Goal: Task Accomplishment & Management: Manage account settings

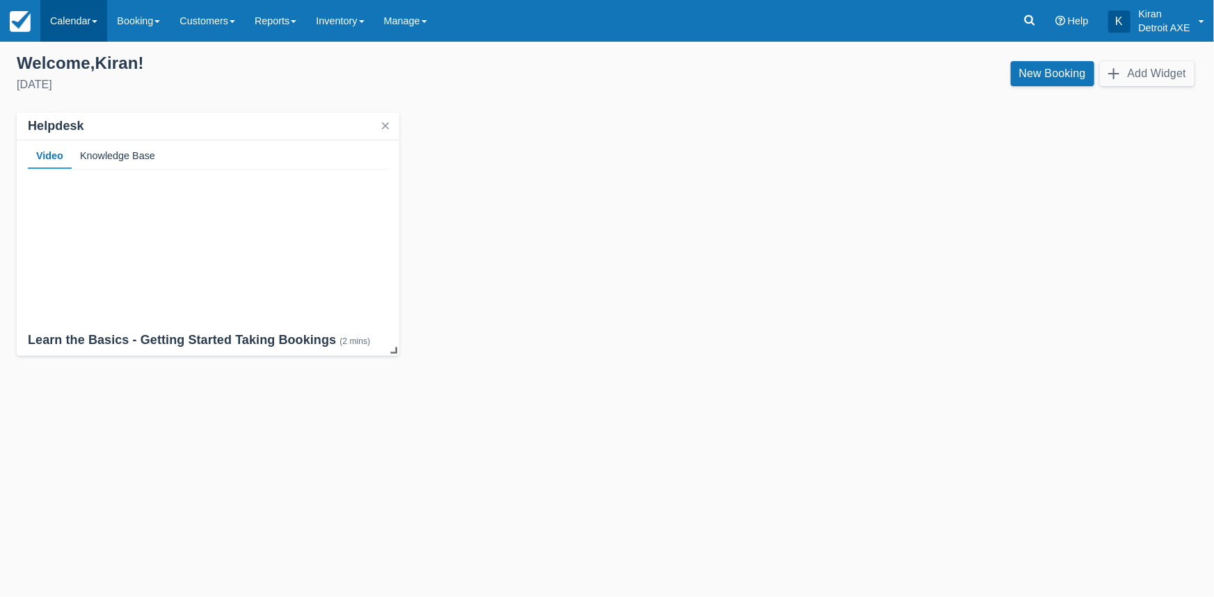
click at [102, 20] on link "Calendar" at bounding box center [73, 21] width 67 height 42
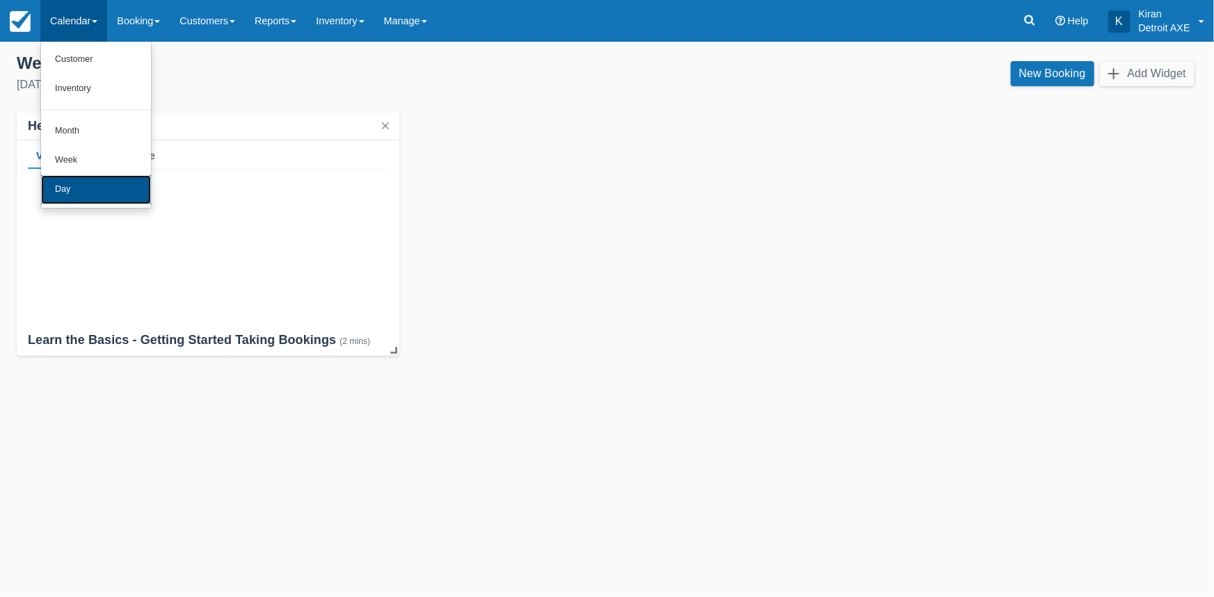
click at [75, 188] on link "Day" at bounding box center [96, 189] width 110 height 29
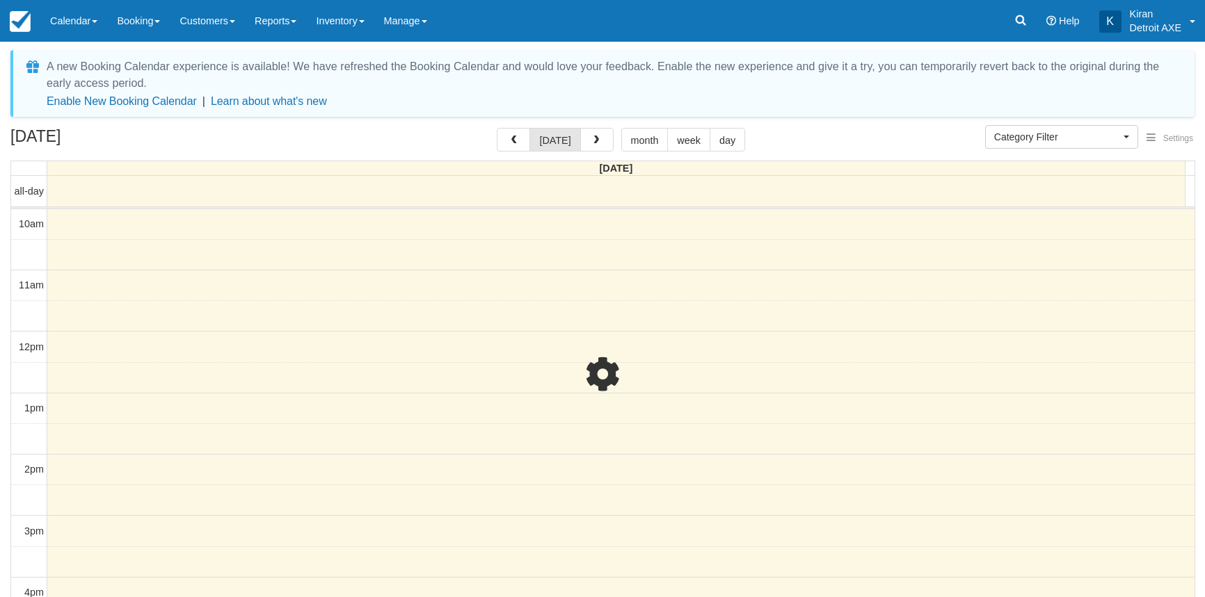
select select
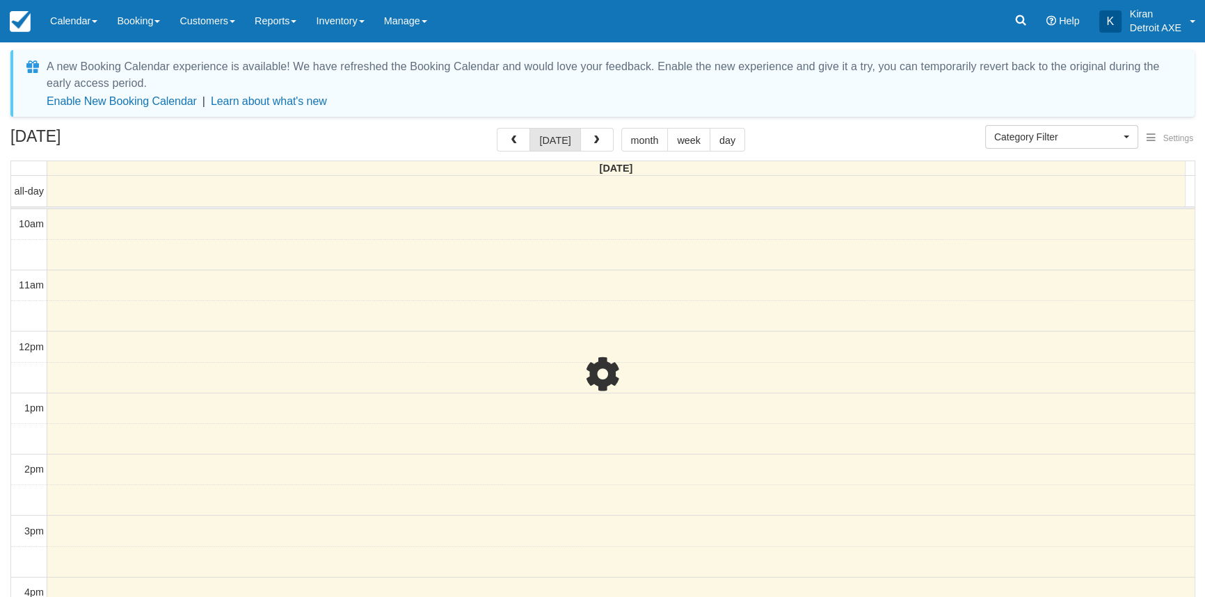
scroll to position [307, 0]
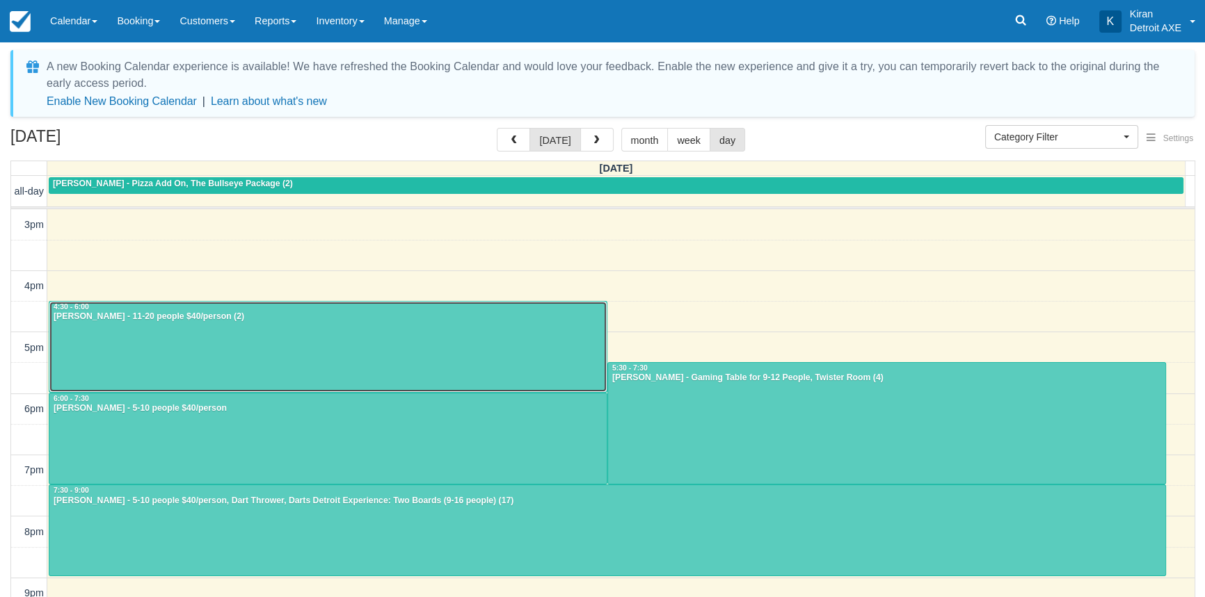
click at [208, 328] on div at bounding box center [327, 347] width 557 height 90
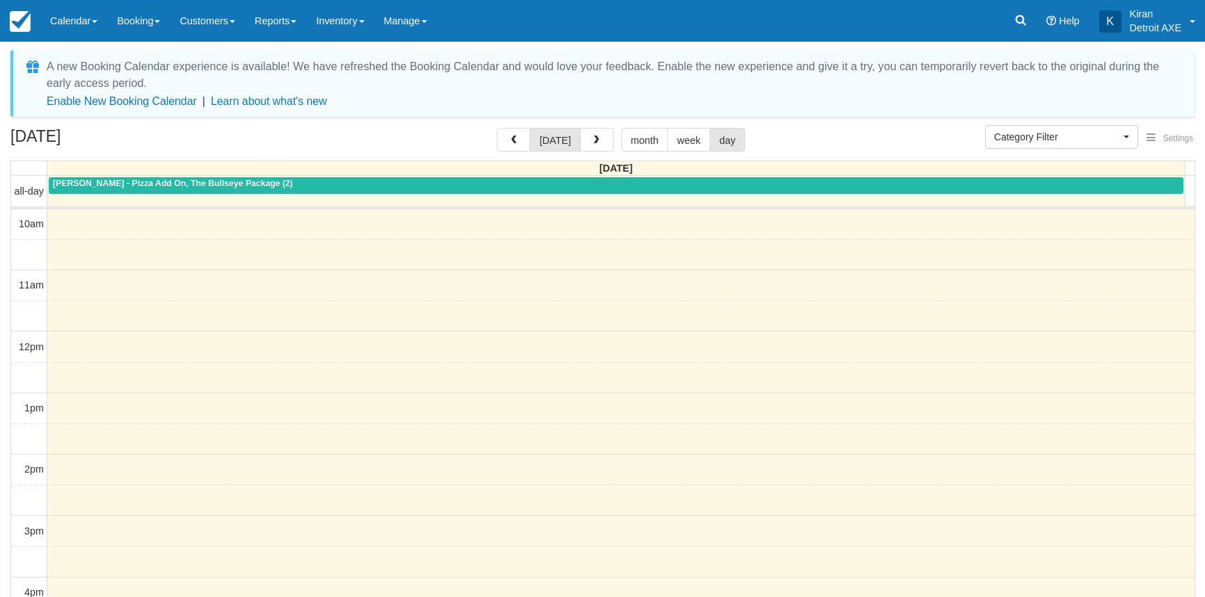
select select
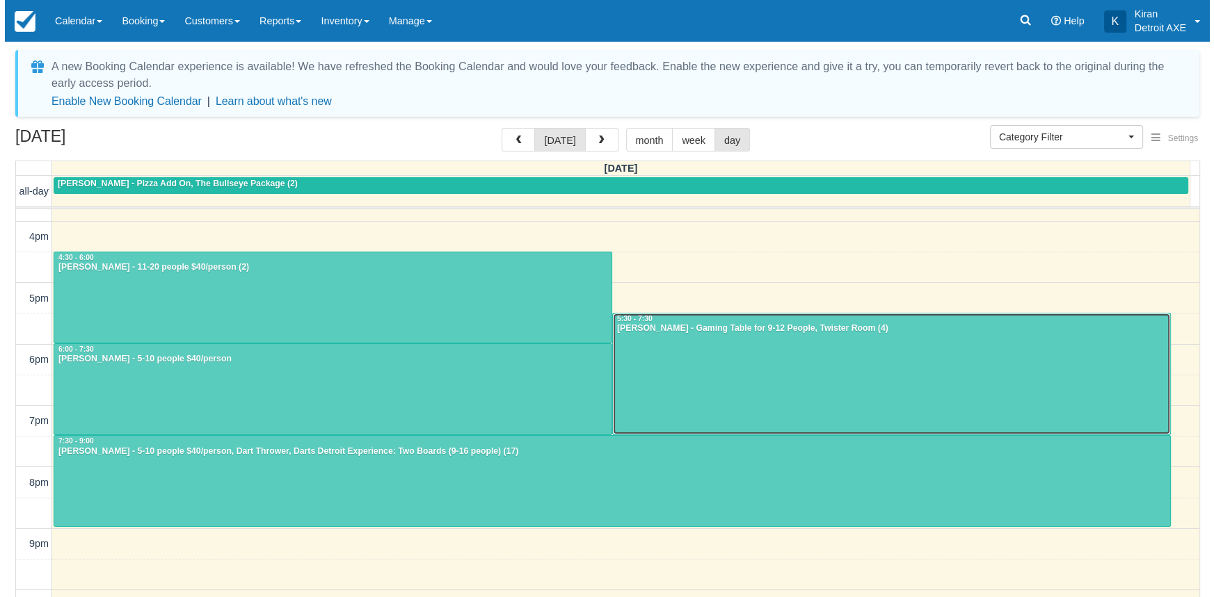
scroll to position [368, 0]
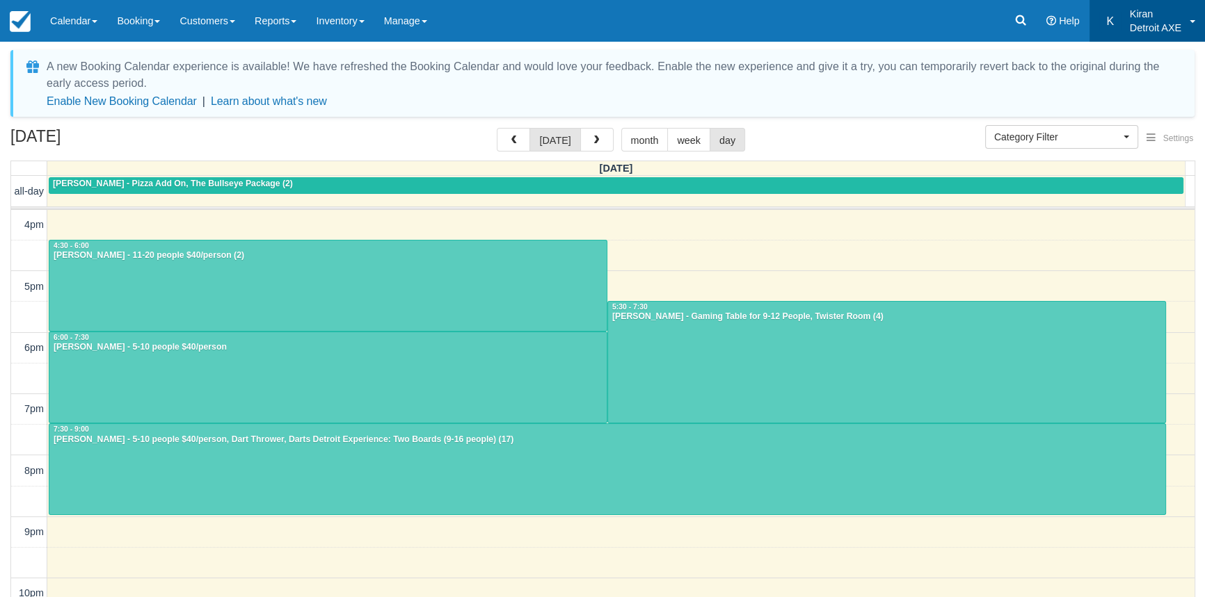
click at [1191, 14] on link "K Kiran Detroit AXE" at bounding box center [1146, 21] width 115 height 42
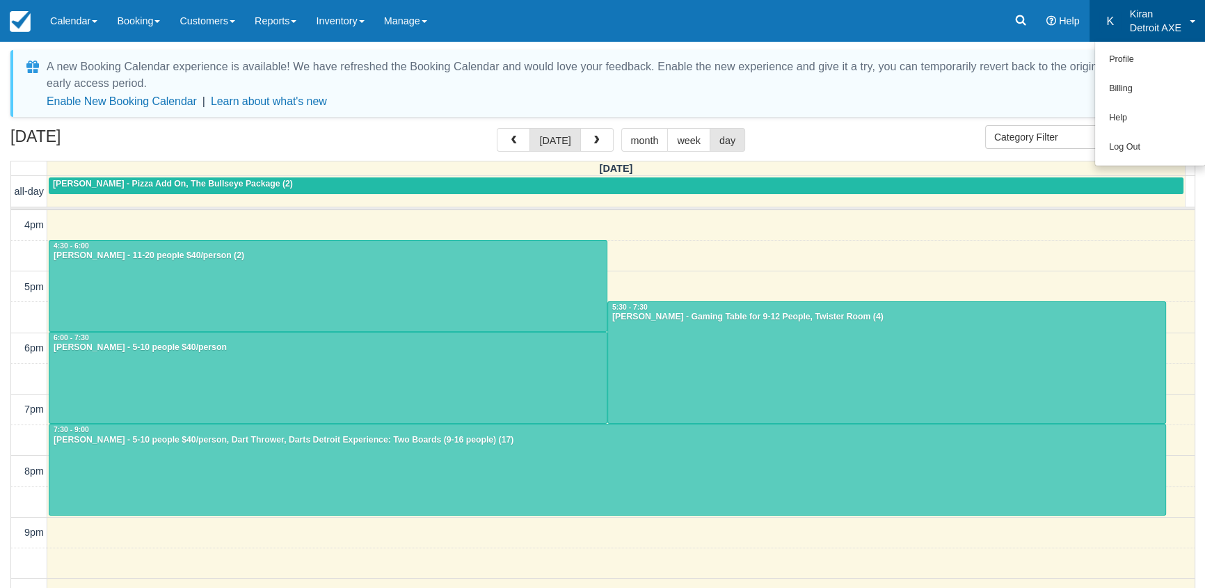
click at [1191, 14] on link "K Kiran Detroit AXE" at bounding box center [1146, 21] width 115 height 42
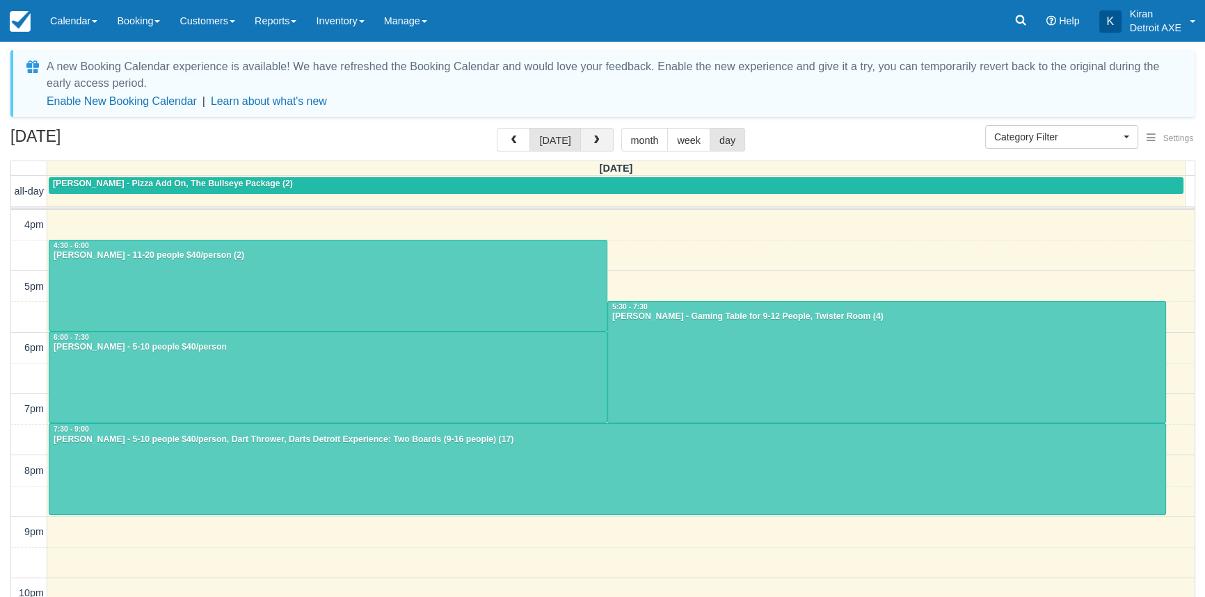
click at [597, 143] on span "button" at bounding box center [596, 141] width 10 height 10
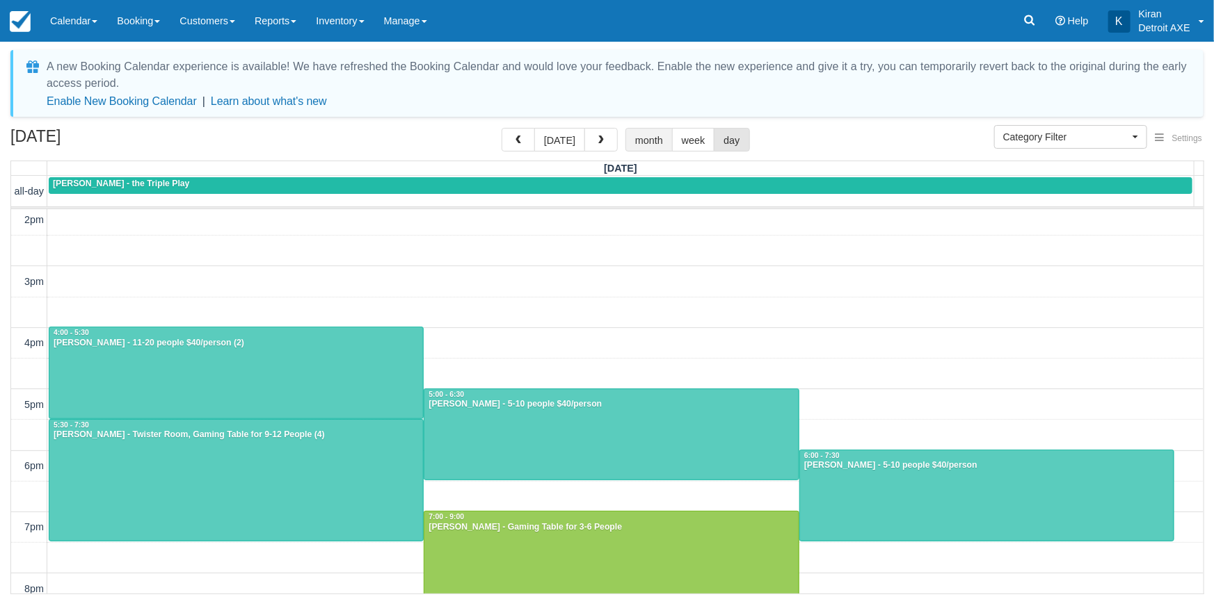
scroll to position [243, 0]
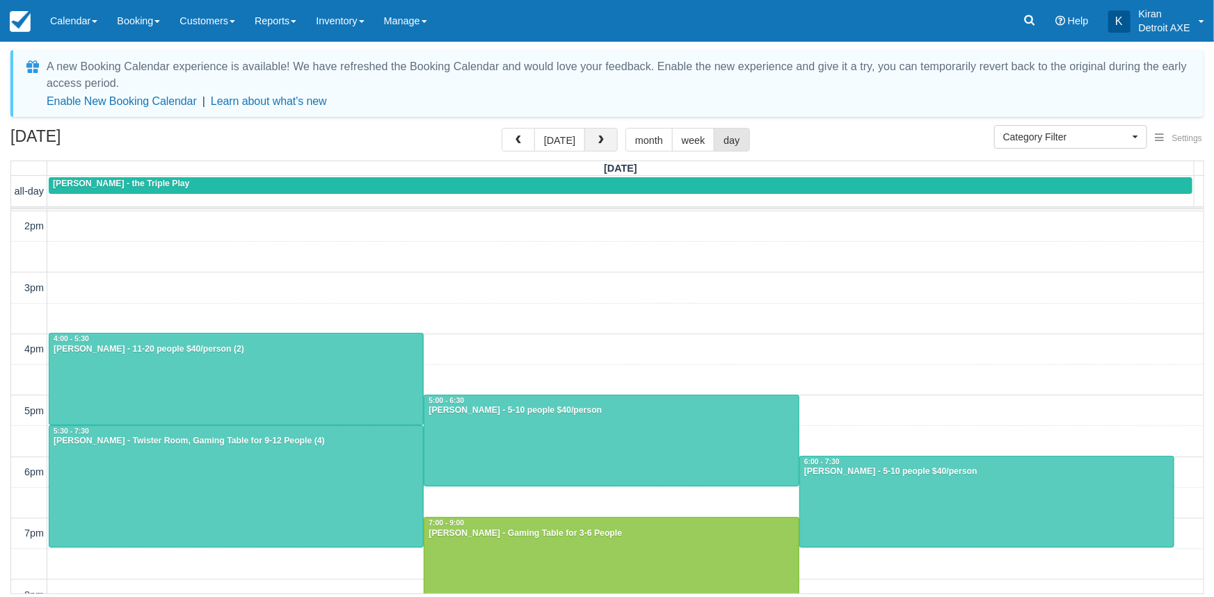
click at [601, 136] on span "button" at bounding box center [601, 141] width 10 height 10
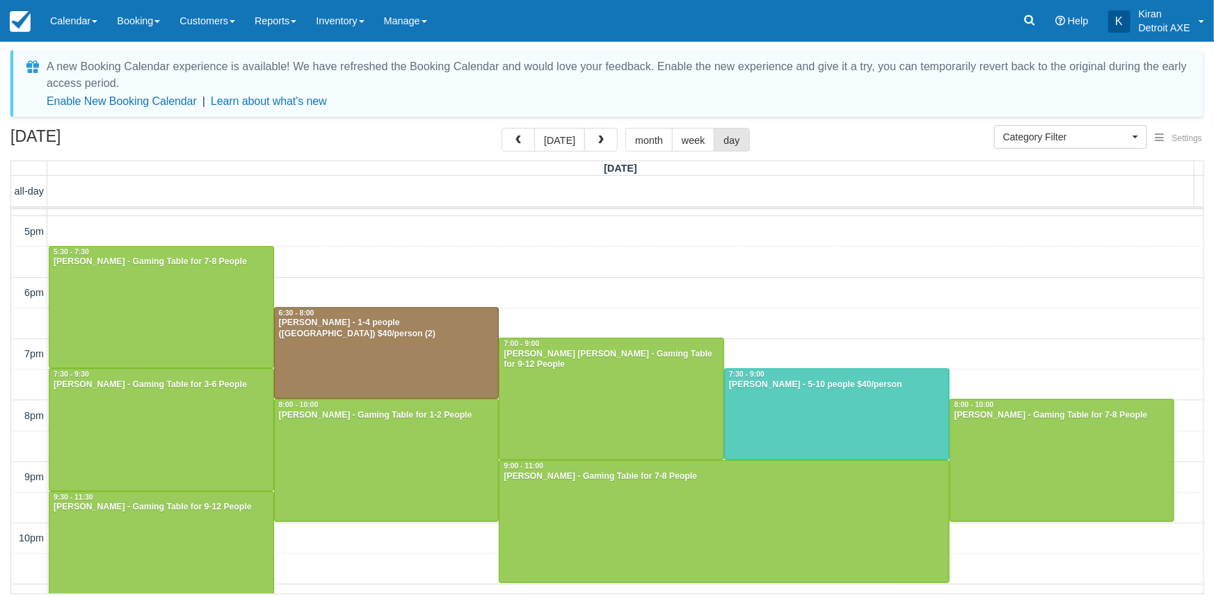
scroll to position [442, 0]
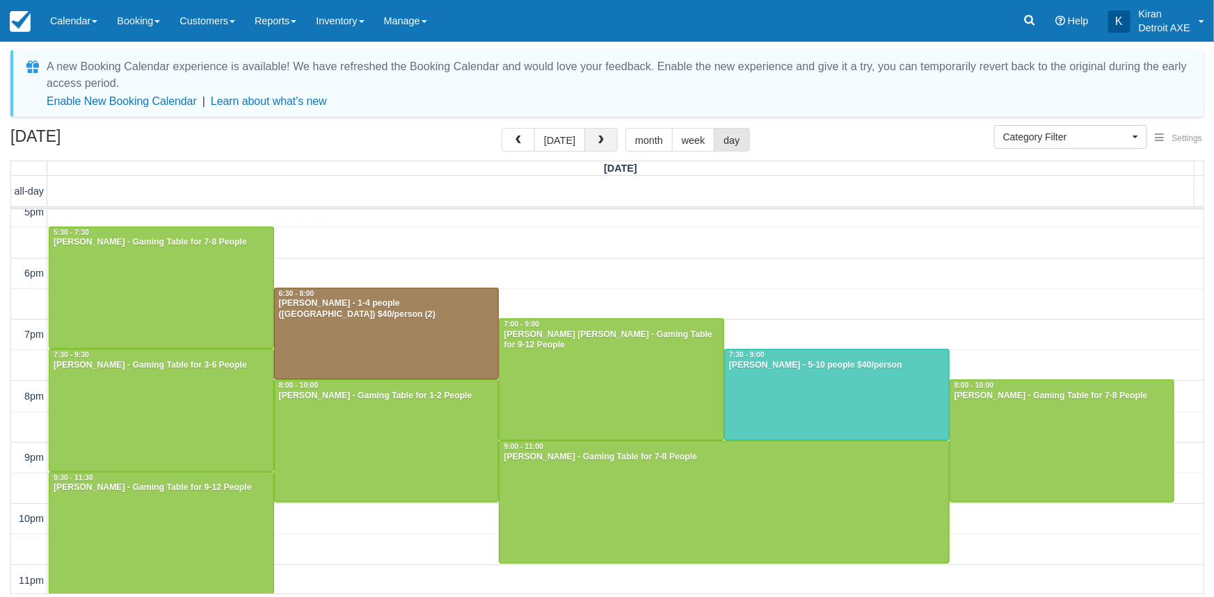
click at [605, 138] on button "button" at bounding box center [600, 140] width 33 height 24
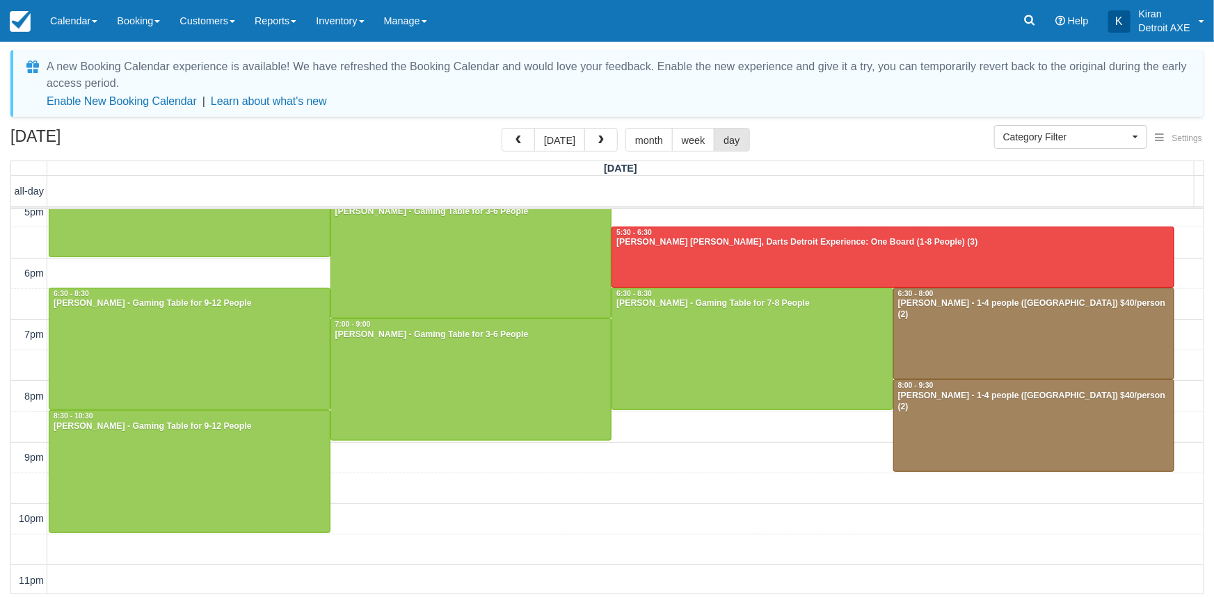
scroll to position [316, 0]
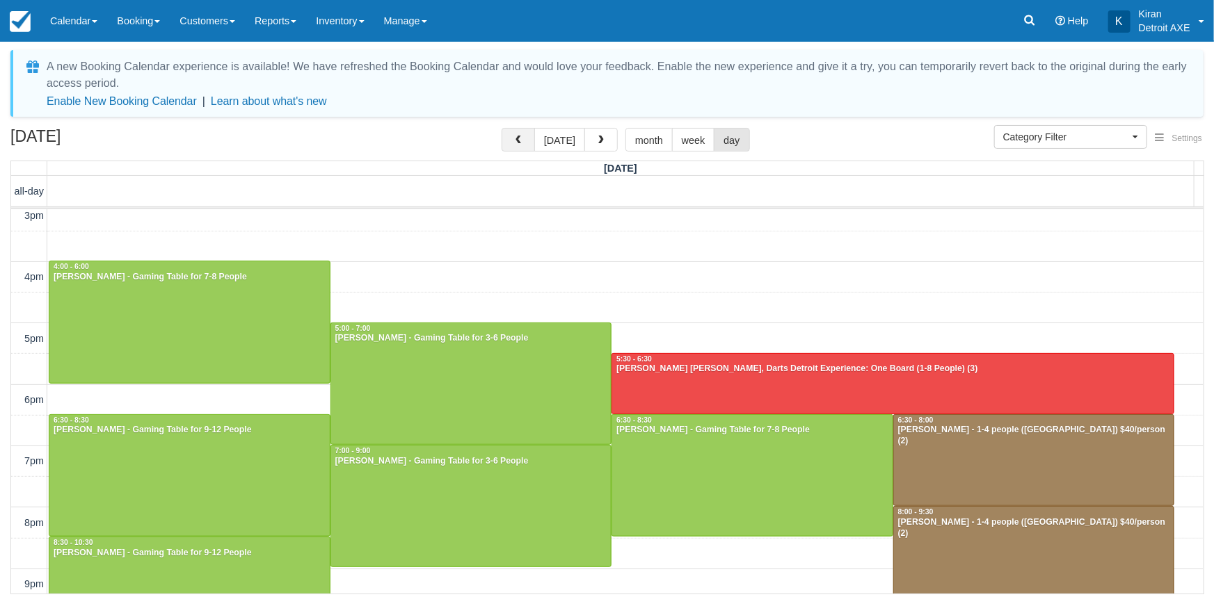
click at [513, 139] on button "button" at bounding box center [517, 140] width 33 height 24
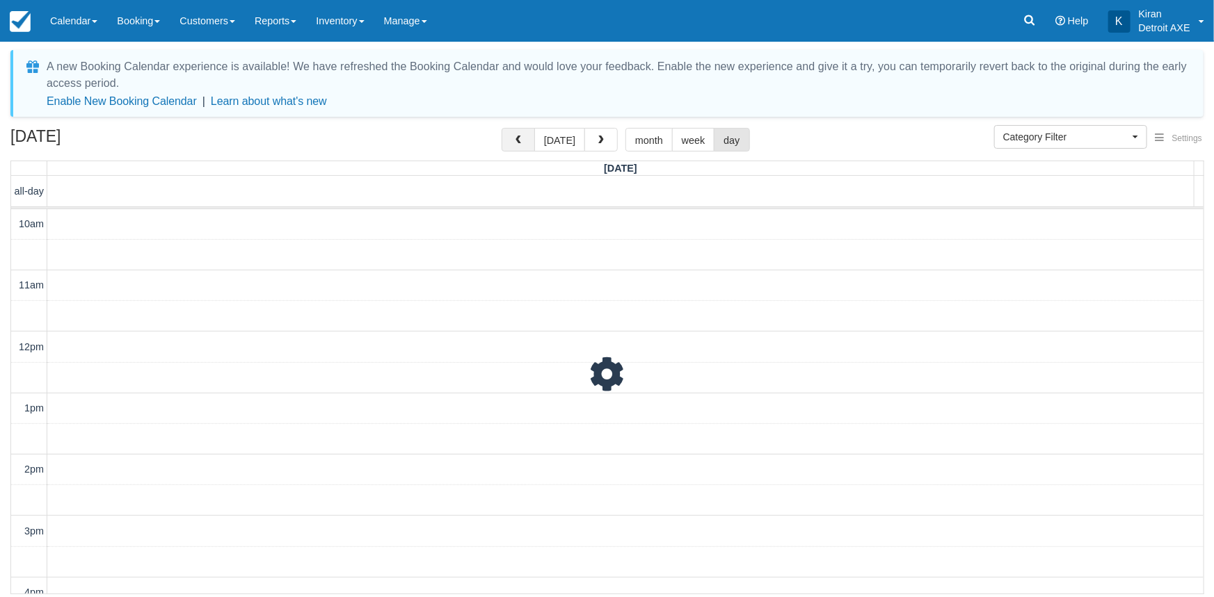
scroll to position [307, 0]
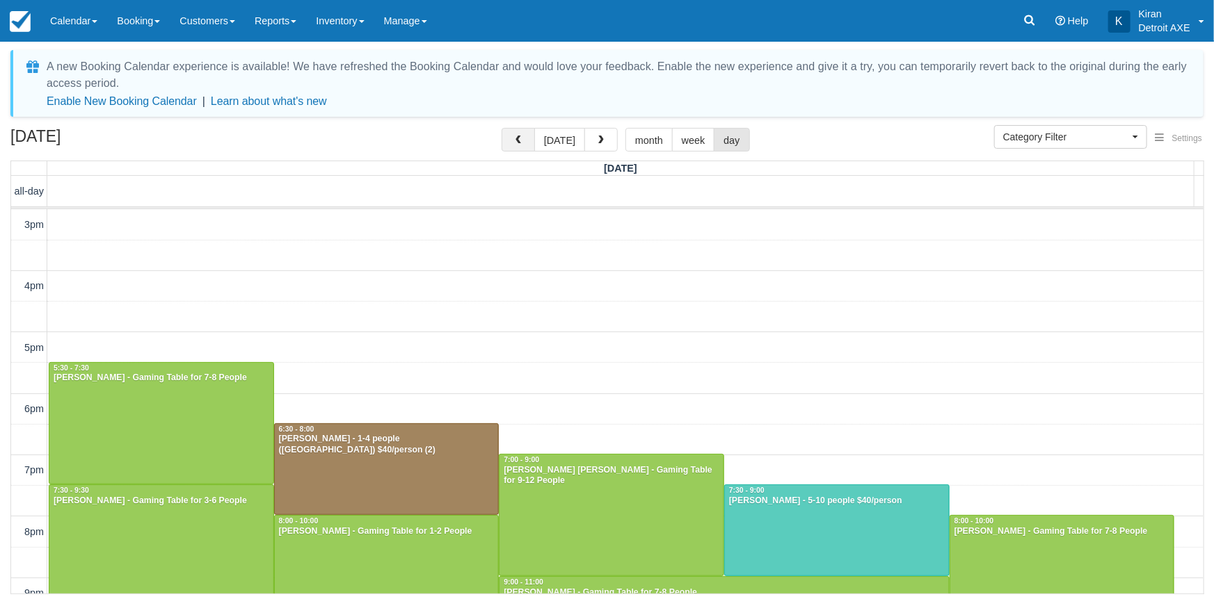
click at [513, 139] on button "button" at bounding box center [517, 140] width 33 height 24
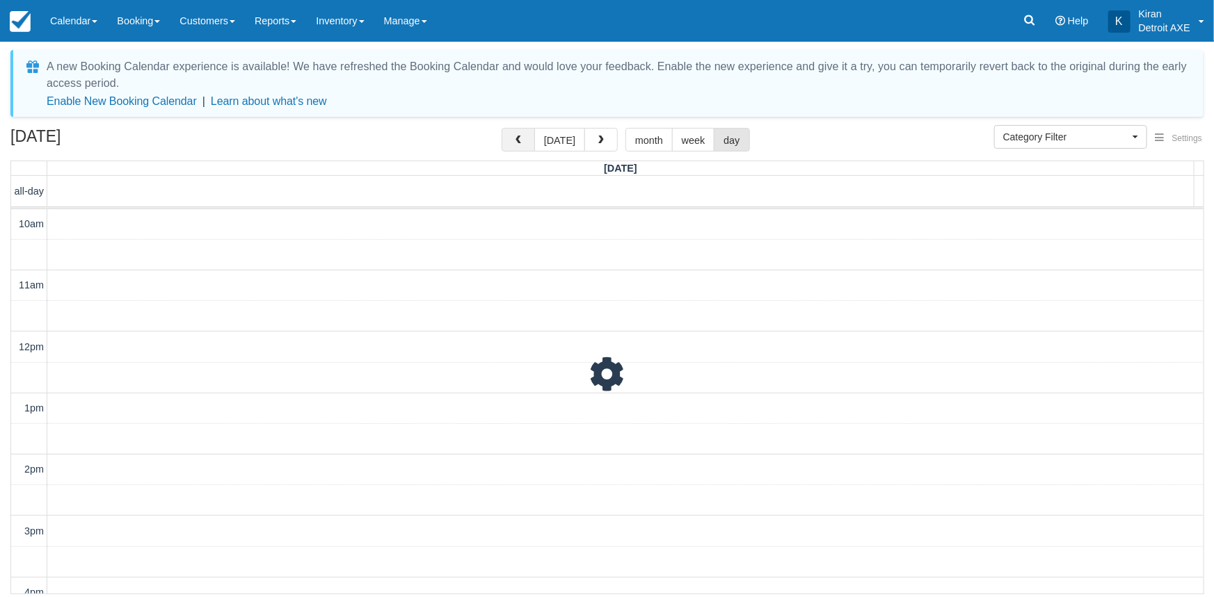
scroll to position [307, 0]
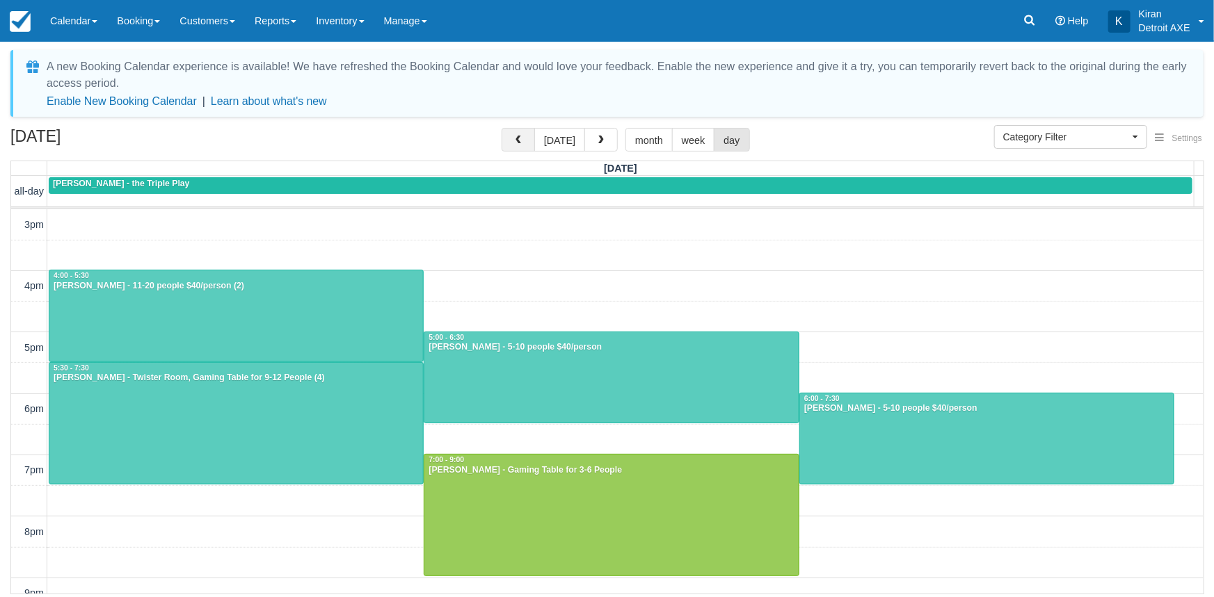
click at [513, 139] on button "button" at bounding box center [517, 140] width 33 height 24
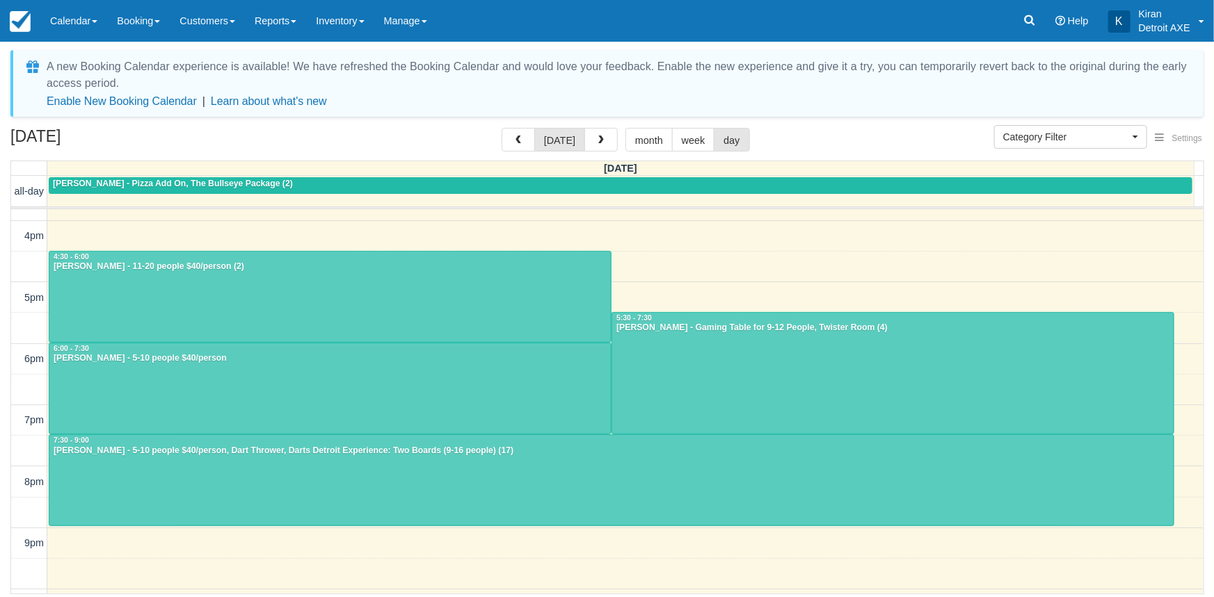
scroll to position [379, 0]
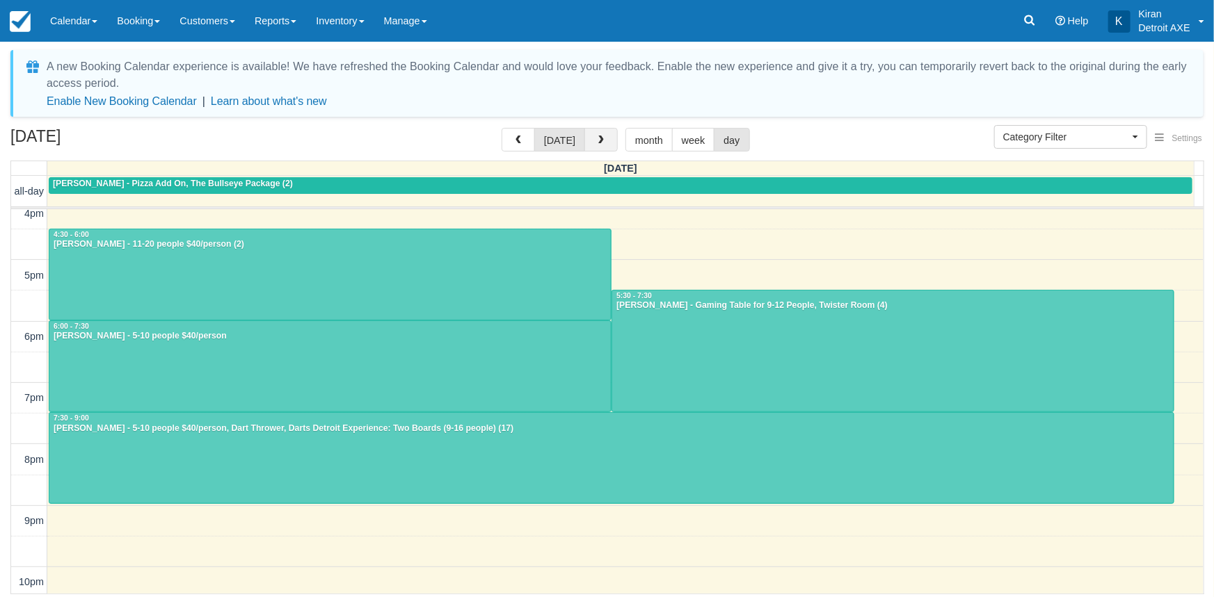
click at [602, 149] on button "button" at bounding box center [600, 140] width 33 height 24
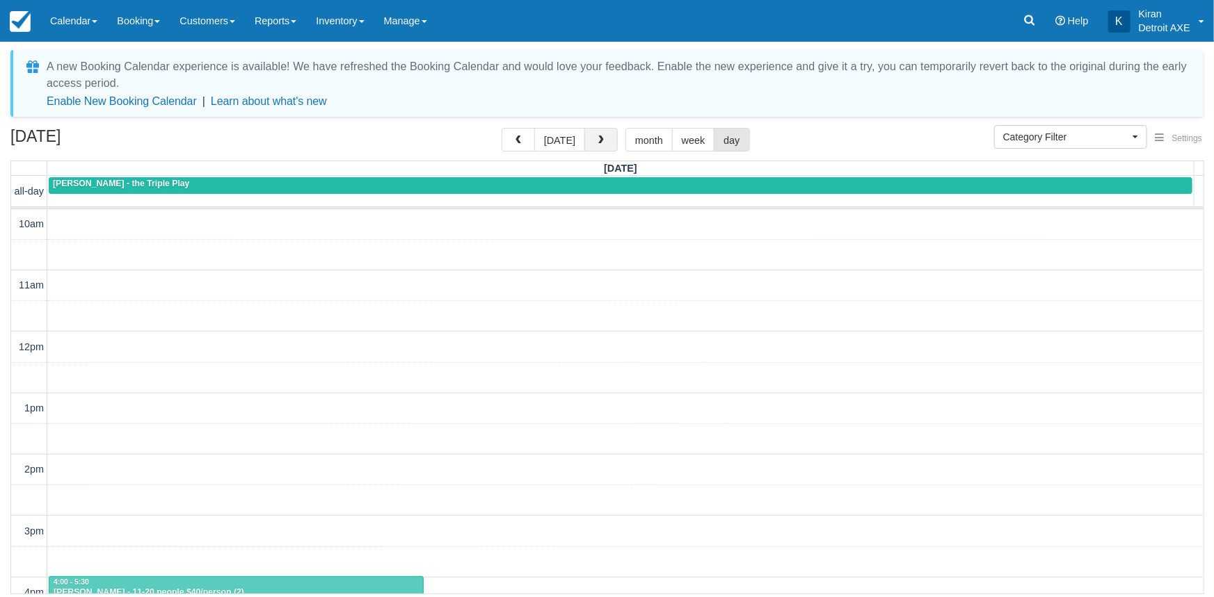
scroll to position [307, 0]
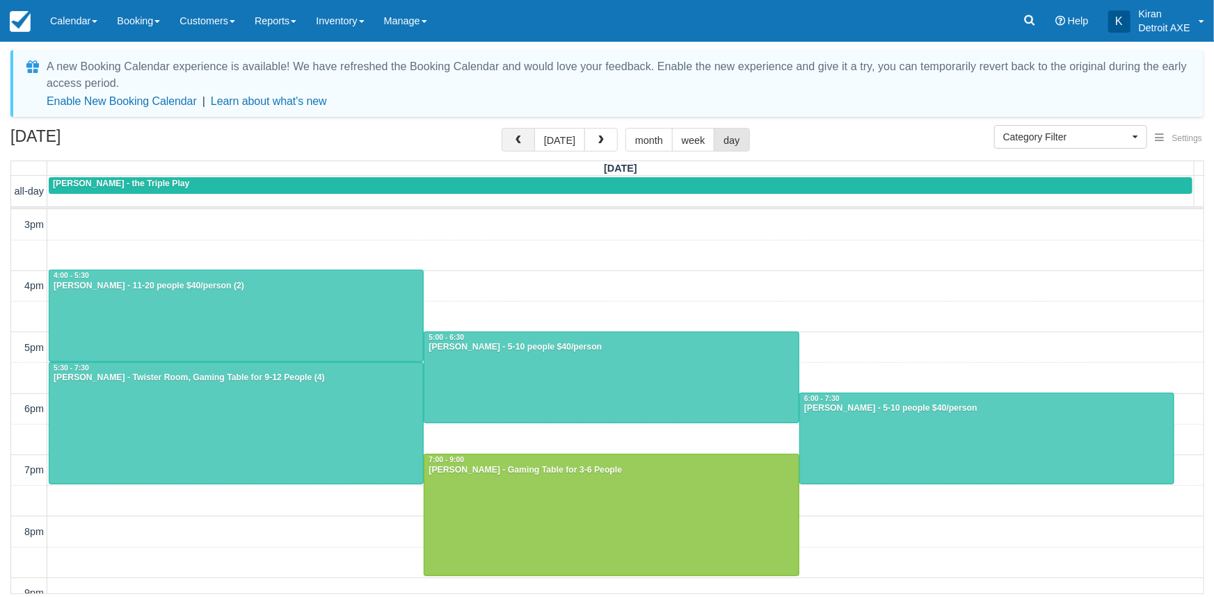
click at [523, 142] on span "button" at bounding box center [518, 141] width 10 height 10
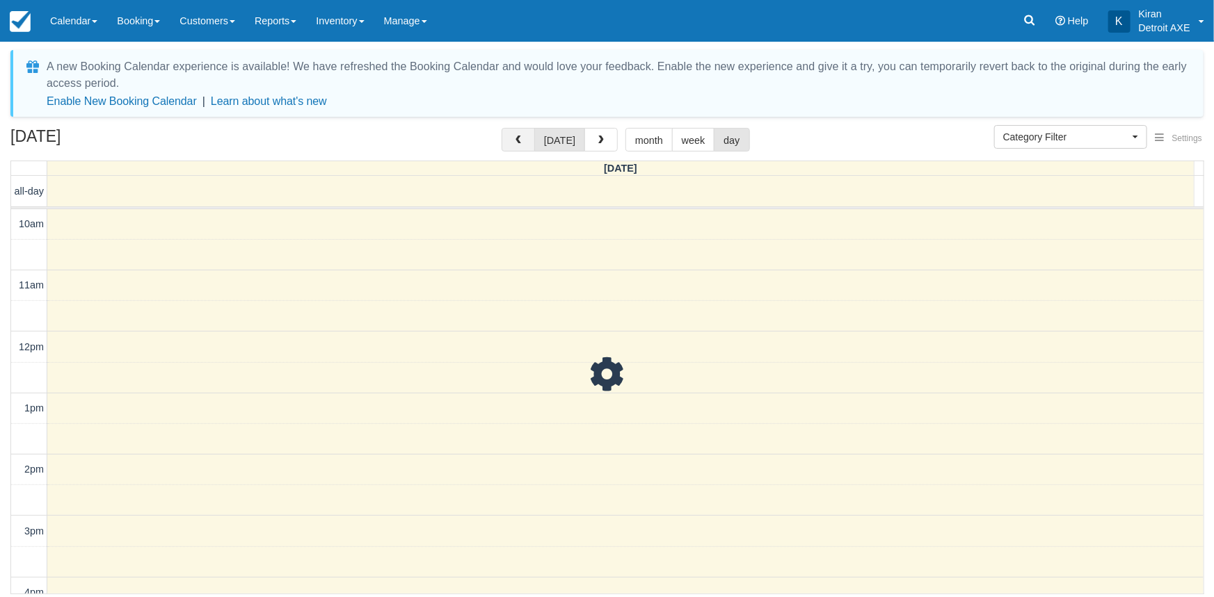
scroll to position [307, 0]
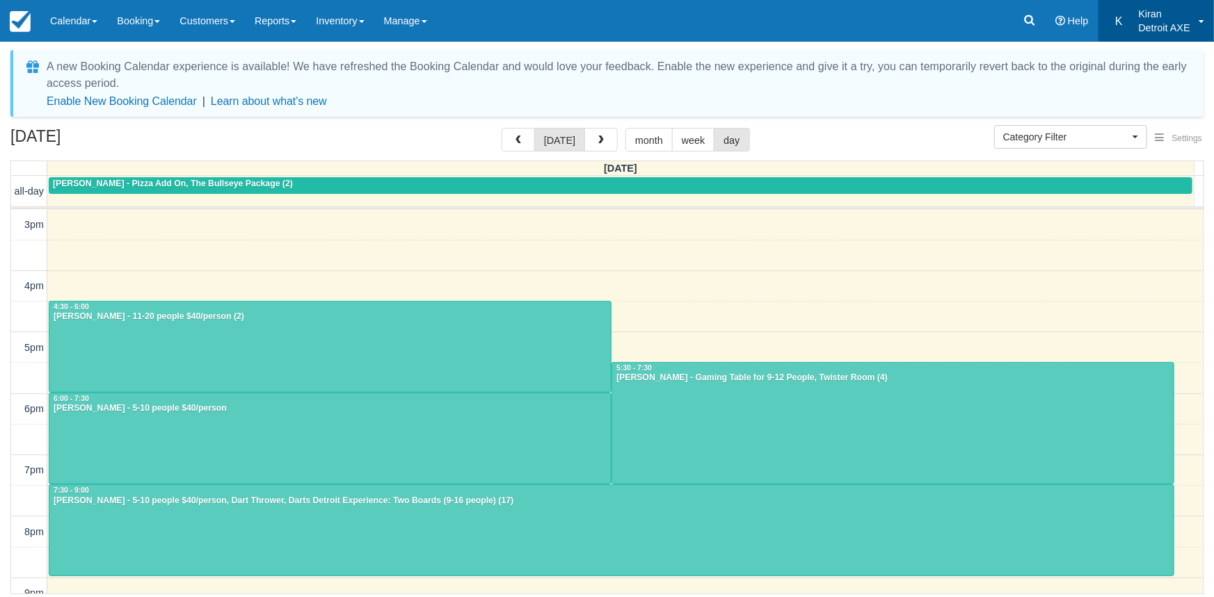
click at [1201, 22] on link "K Kiran Detroit AXE" at bounding box center [1155, 21] width 115 height 42
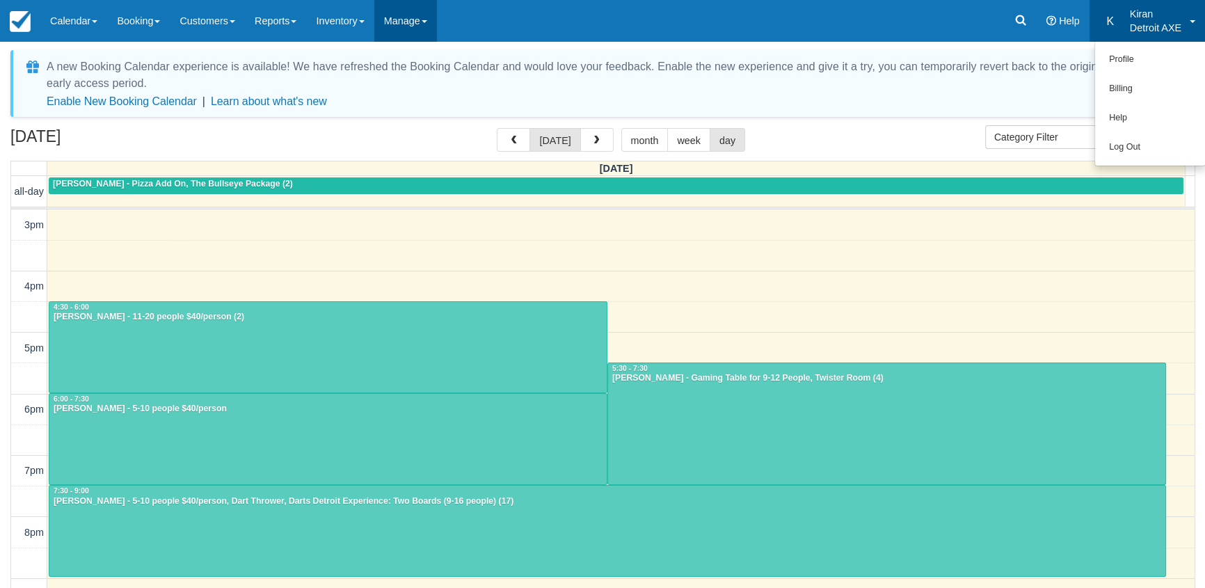
click at [403, 14] on link "Manage" at bounding box center [405, 21] width 63 height 42
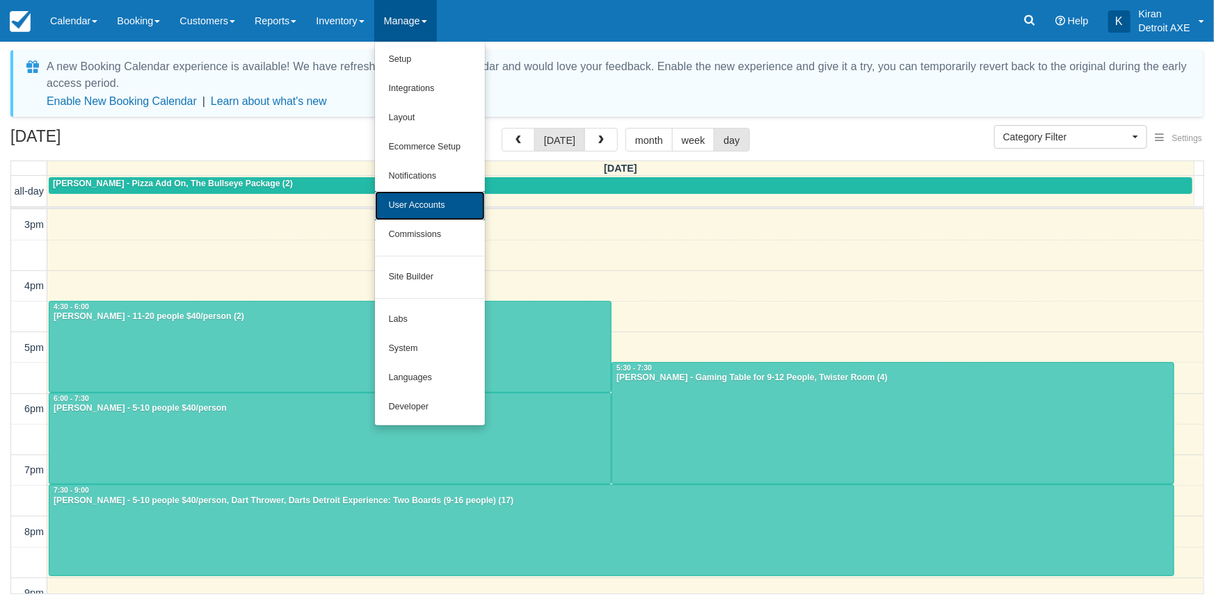
click at [437, 209] on link "User Accounts" at bounding box center [430, 205] width 110 height 29
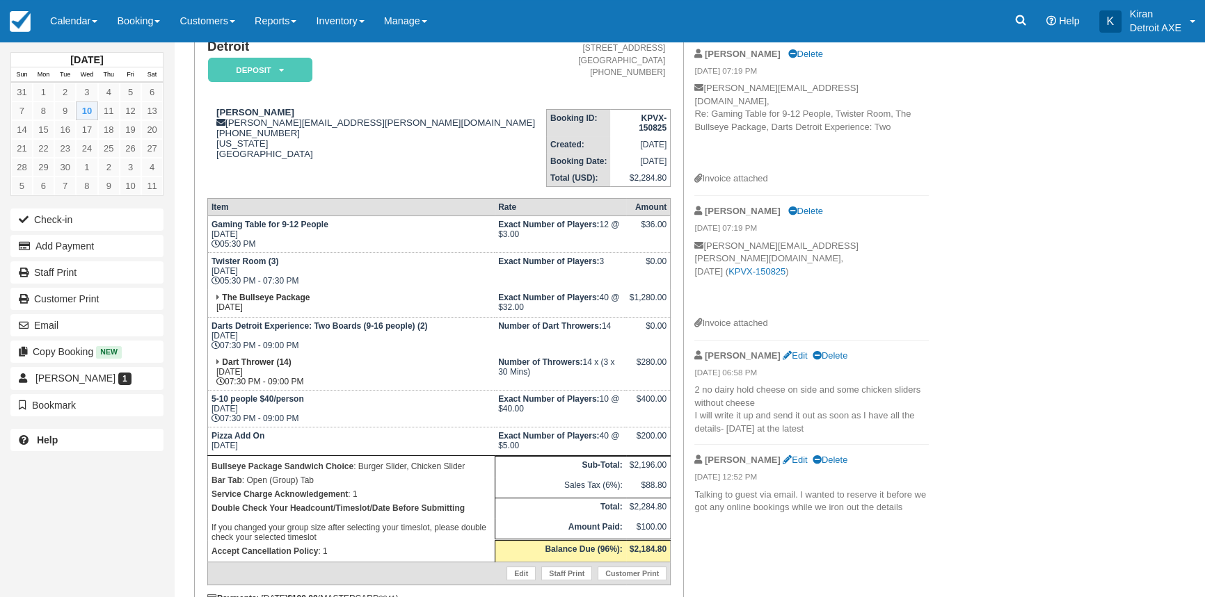
scroll to position [126, 0]
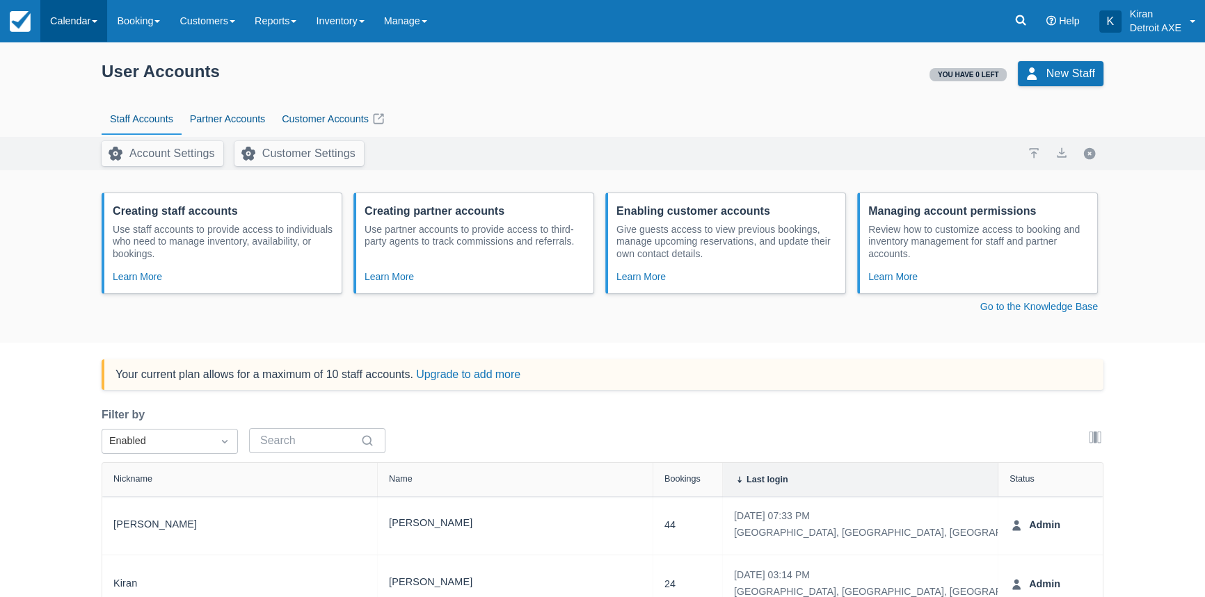
click at [102, 21] on link "Calendar" at bounding box center [73, 21] width 67 height 42
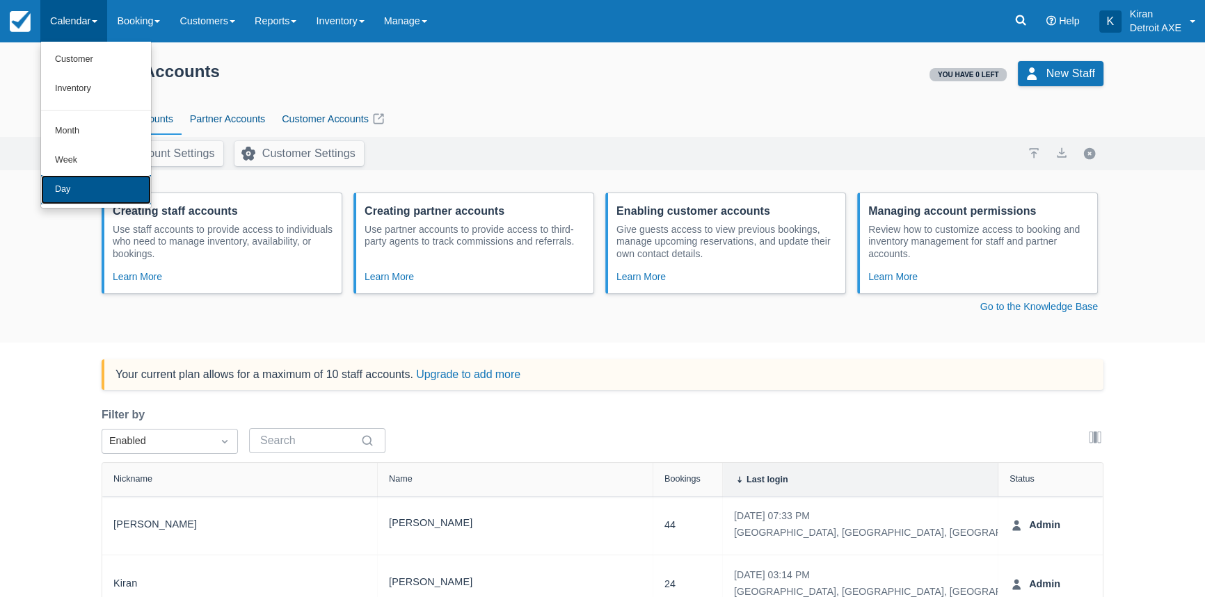
click at [97, 184] on link "Day" at bounding box center [96, 189] width 110 height 29
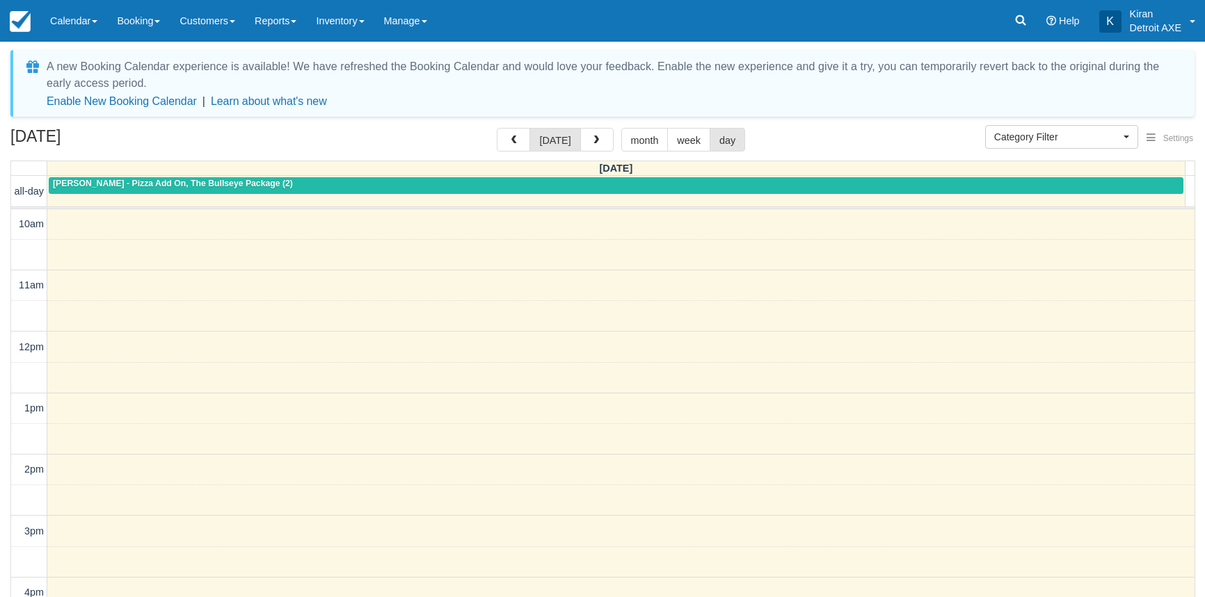
select select
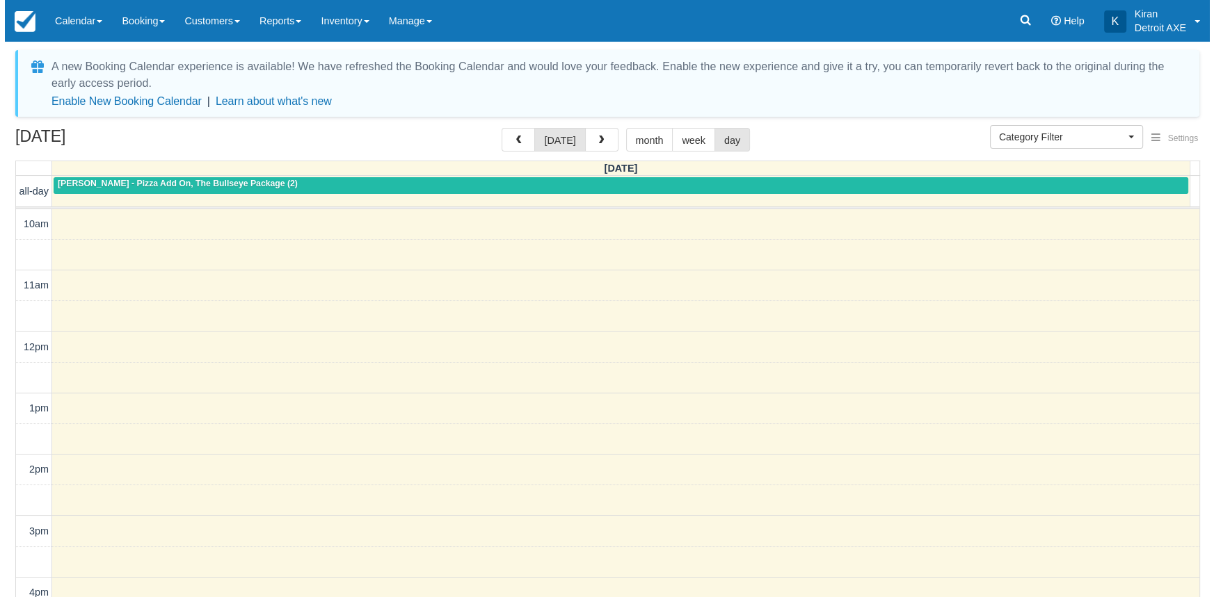
scroll to position [307, 0]
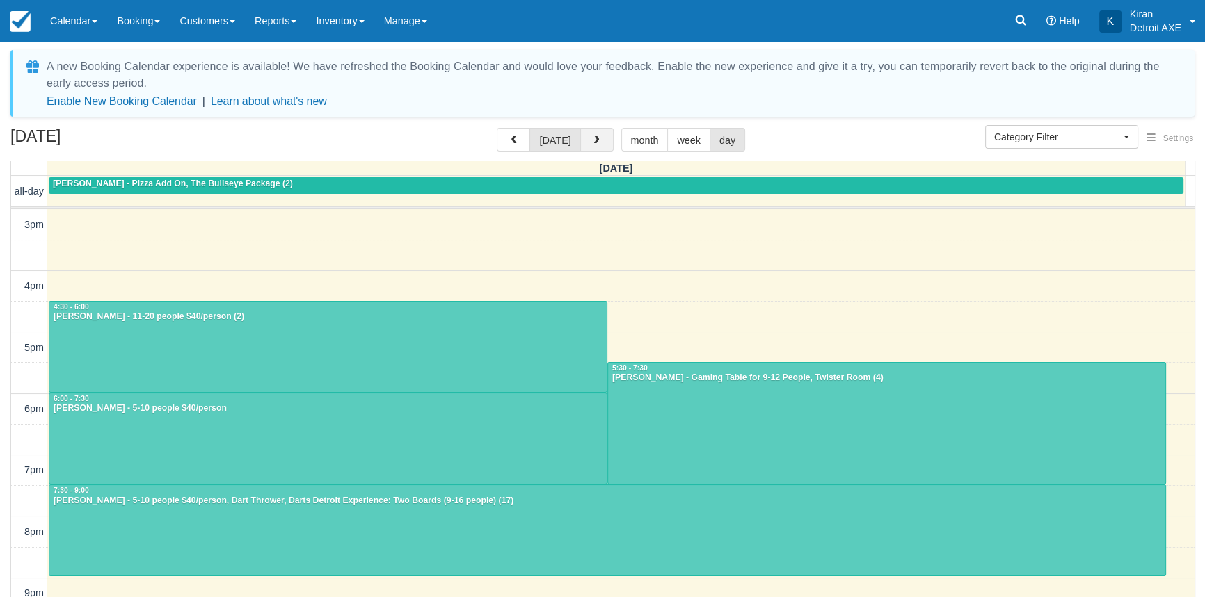
click at [591, 147] on button "button" at bounding box center [596, 140] width 33 height 24
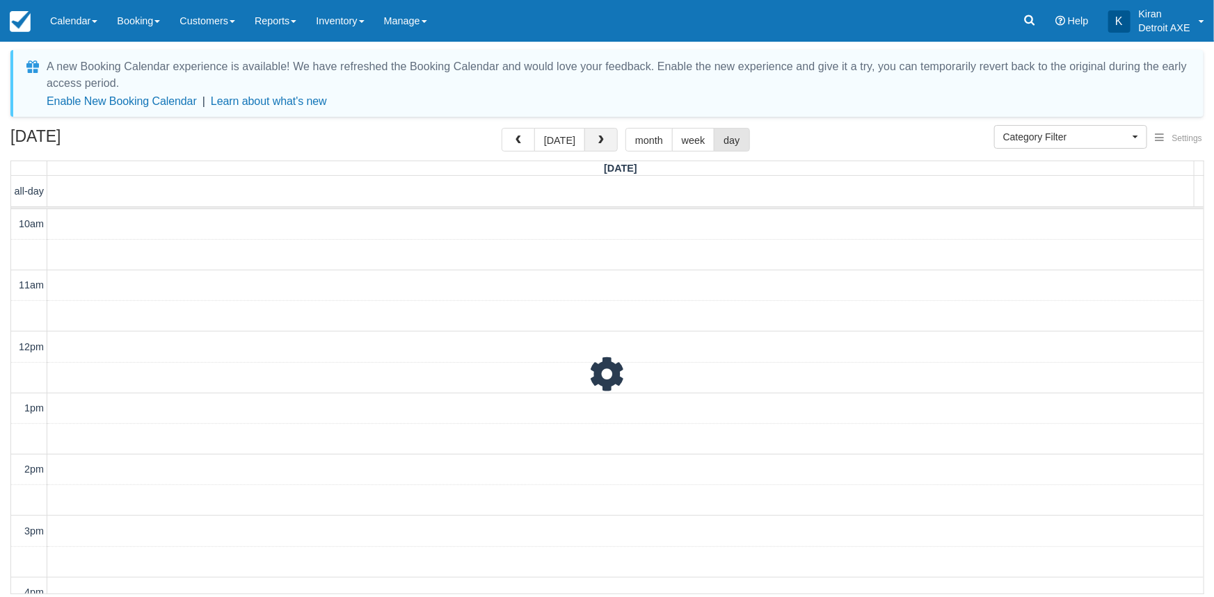
scroll to position [307, 0]
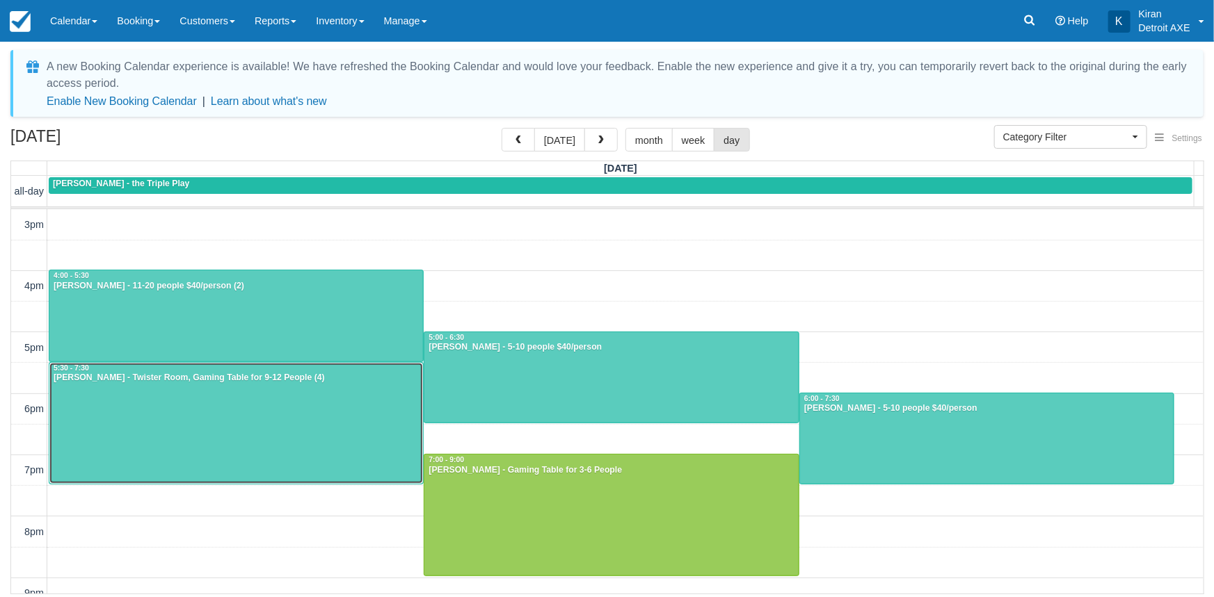
click at [186, 392] on div at bounding box center [235, 423] width 373 height 121
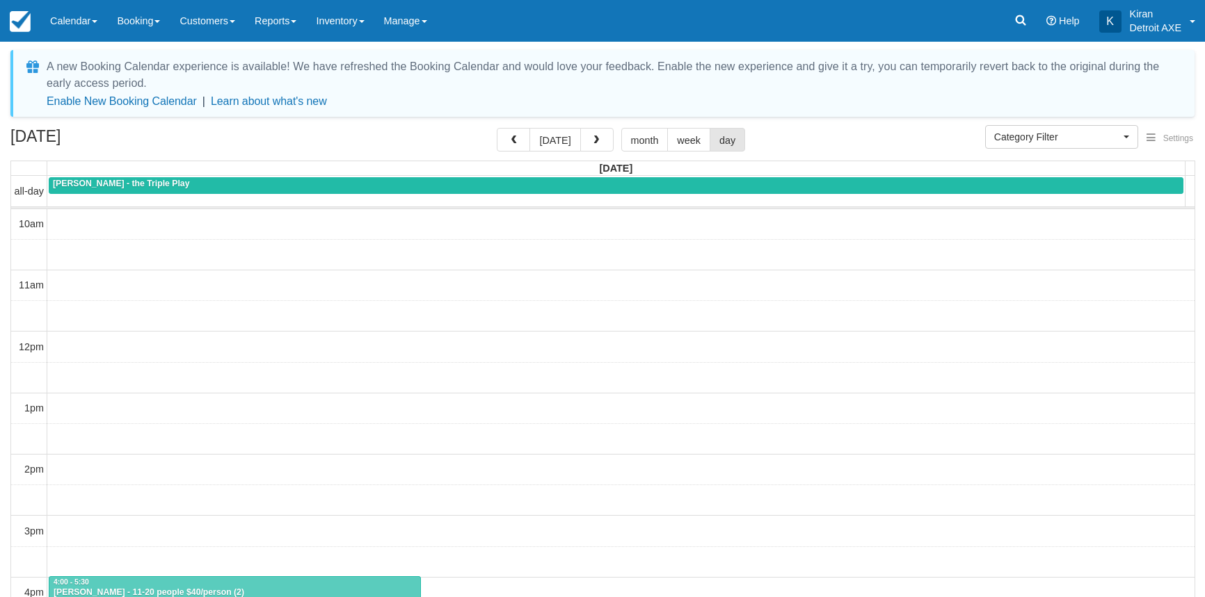
select select
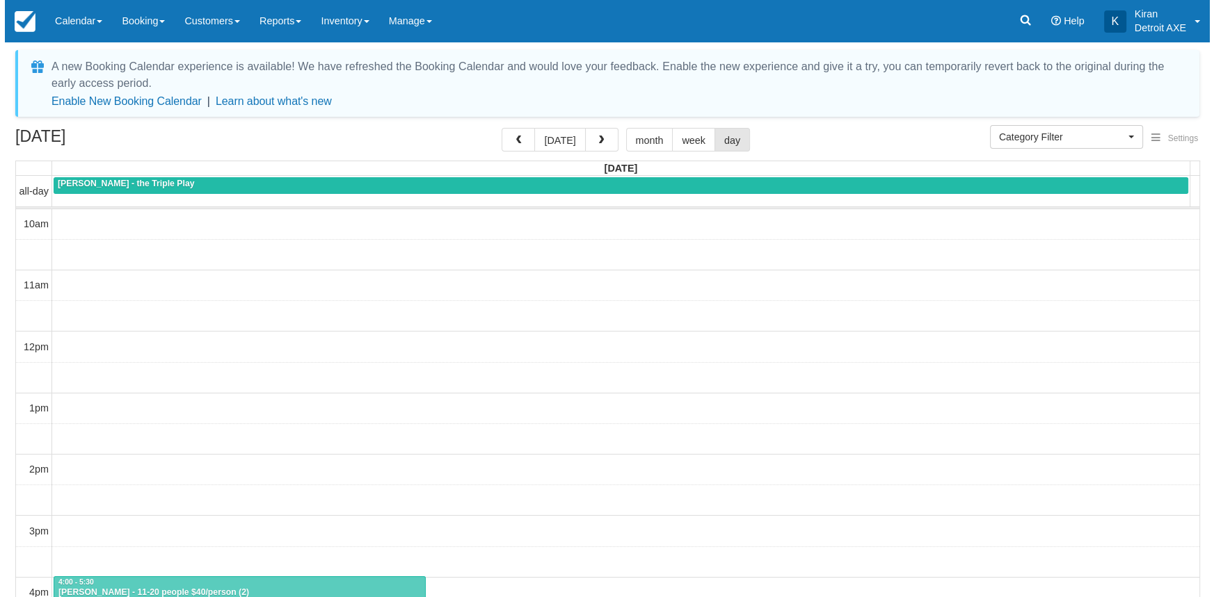
scroll to position [307, 0]
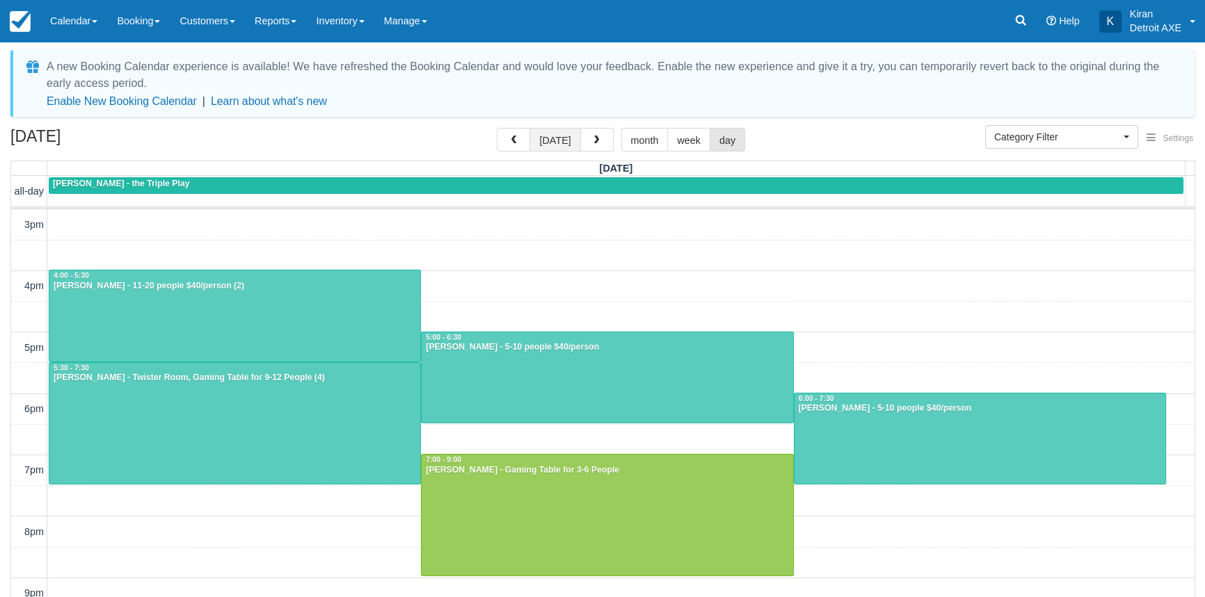
click at [558, 138] on button "[DATE]" at bounding box center [554, 140] width 51 height 24
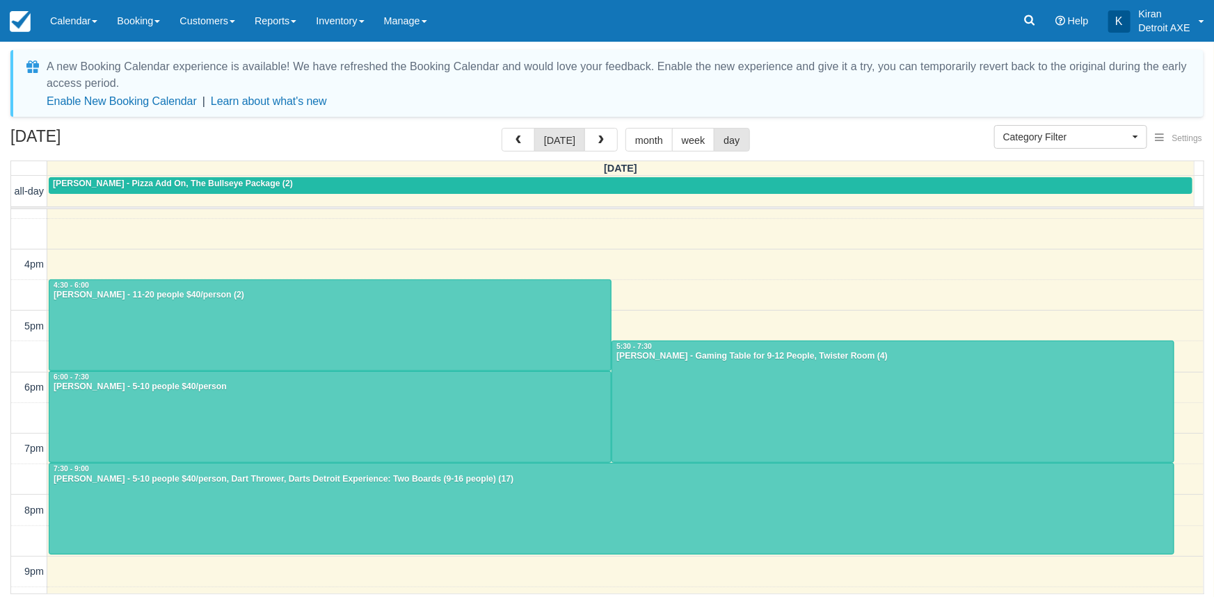
scroll to position [307, 0]
